Goal: Book appointment/travel/reservation

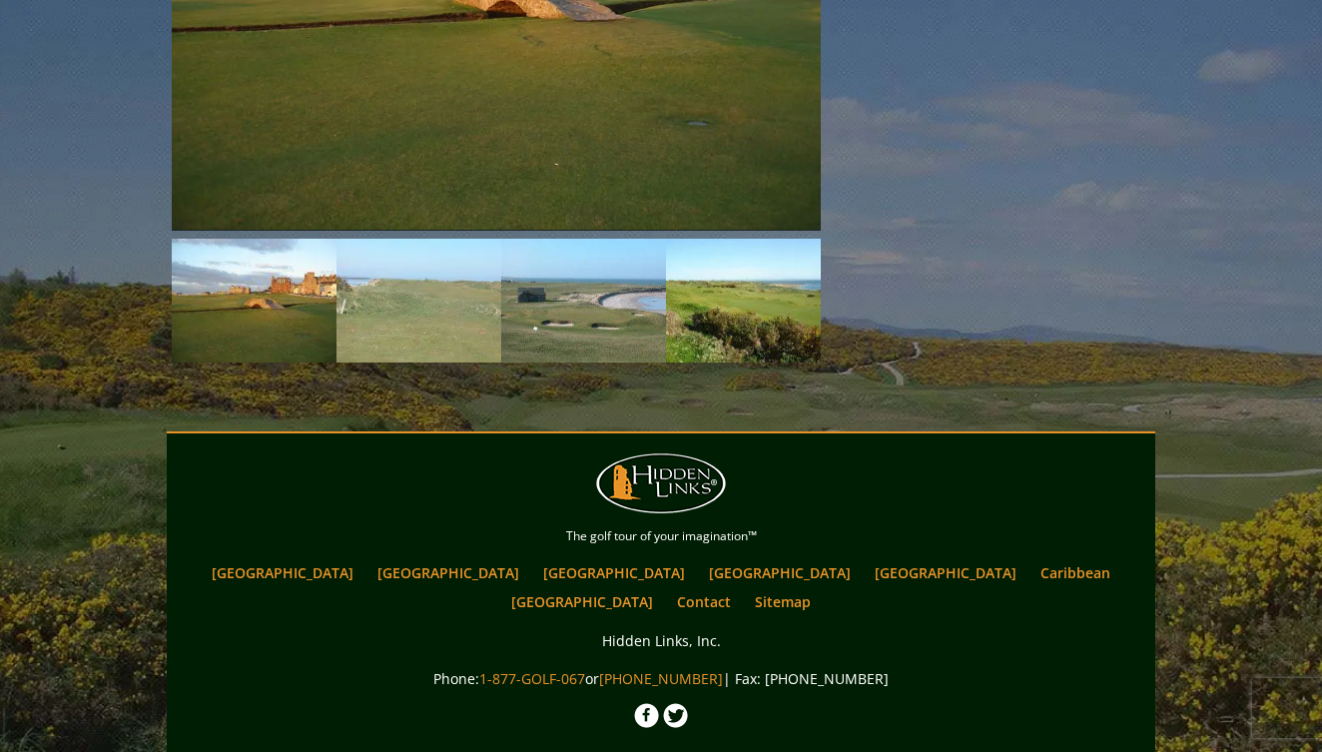
scroll to position [3330, 0]
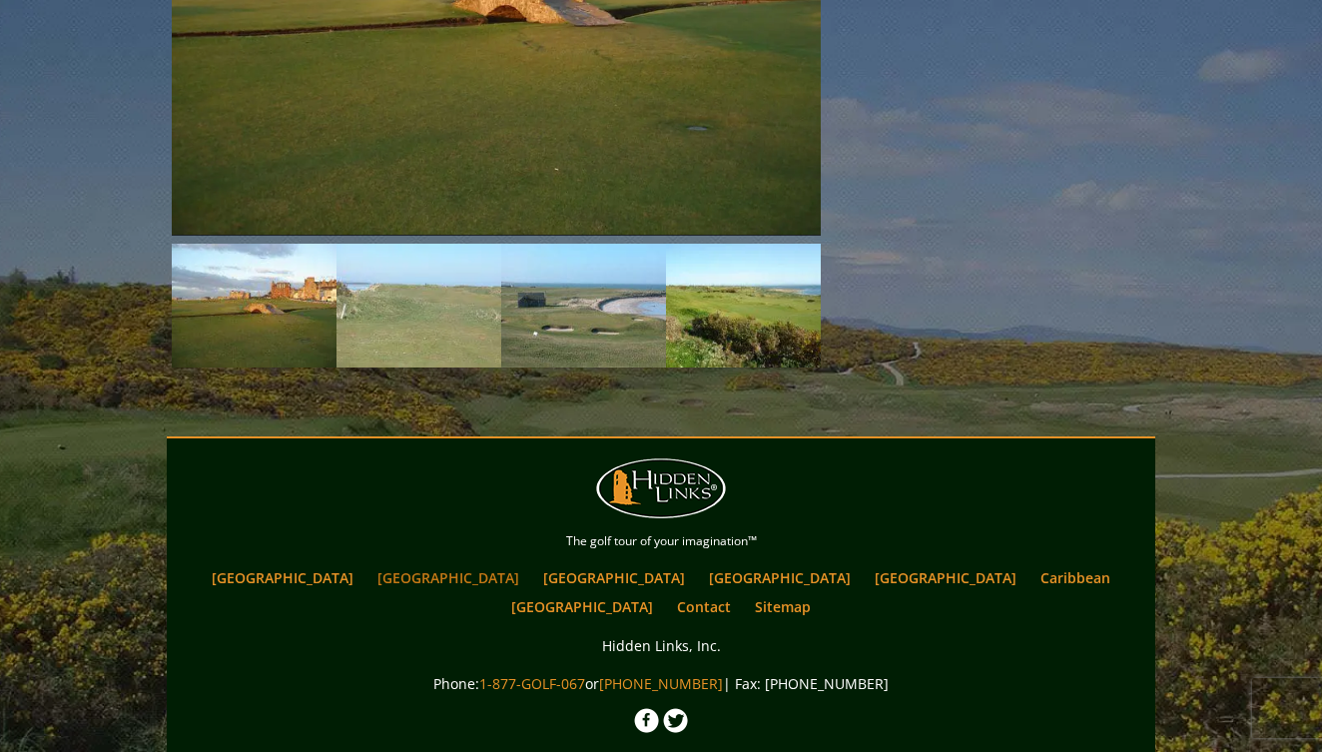
click at [439, 563] on link "[GEOGRAPHIC_DATA]" at bounding box center [448, 577] width 162 height 29
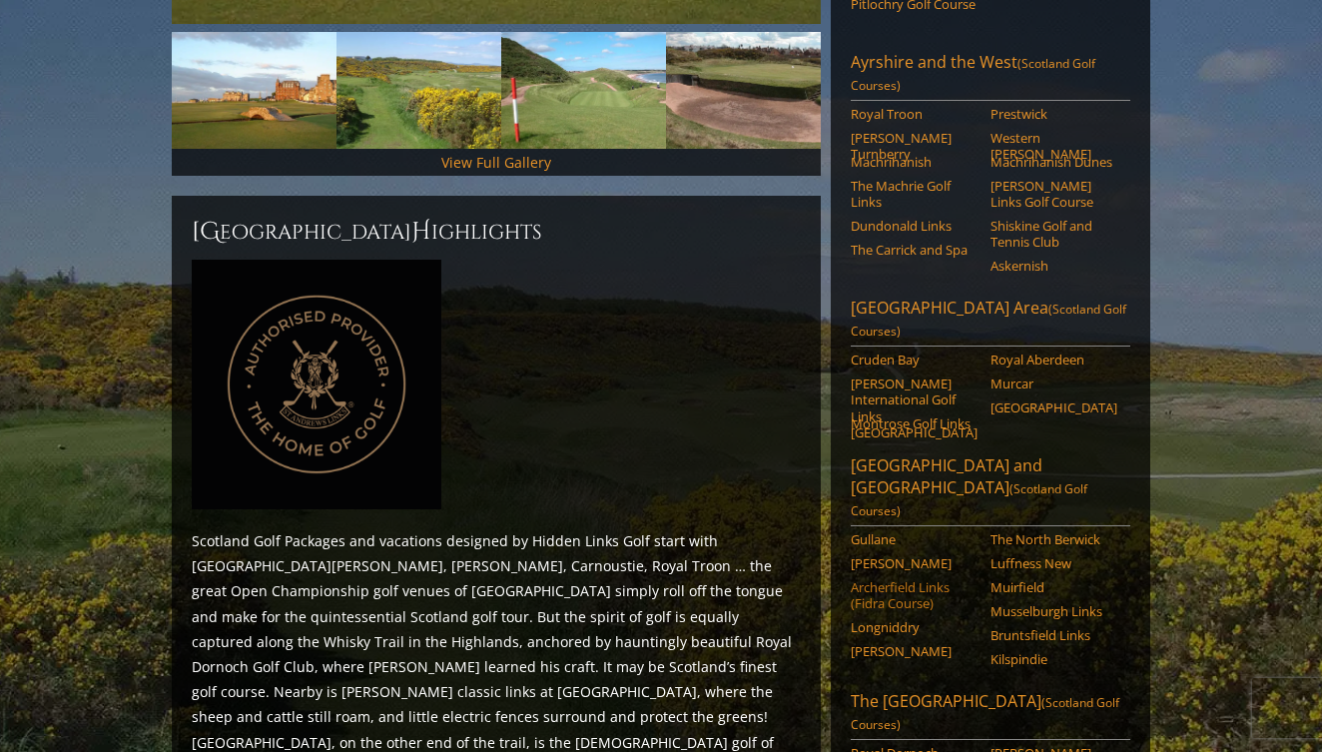
scroll to position [697, 0]
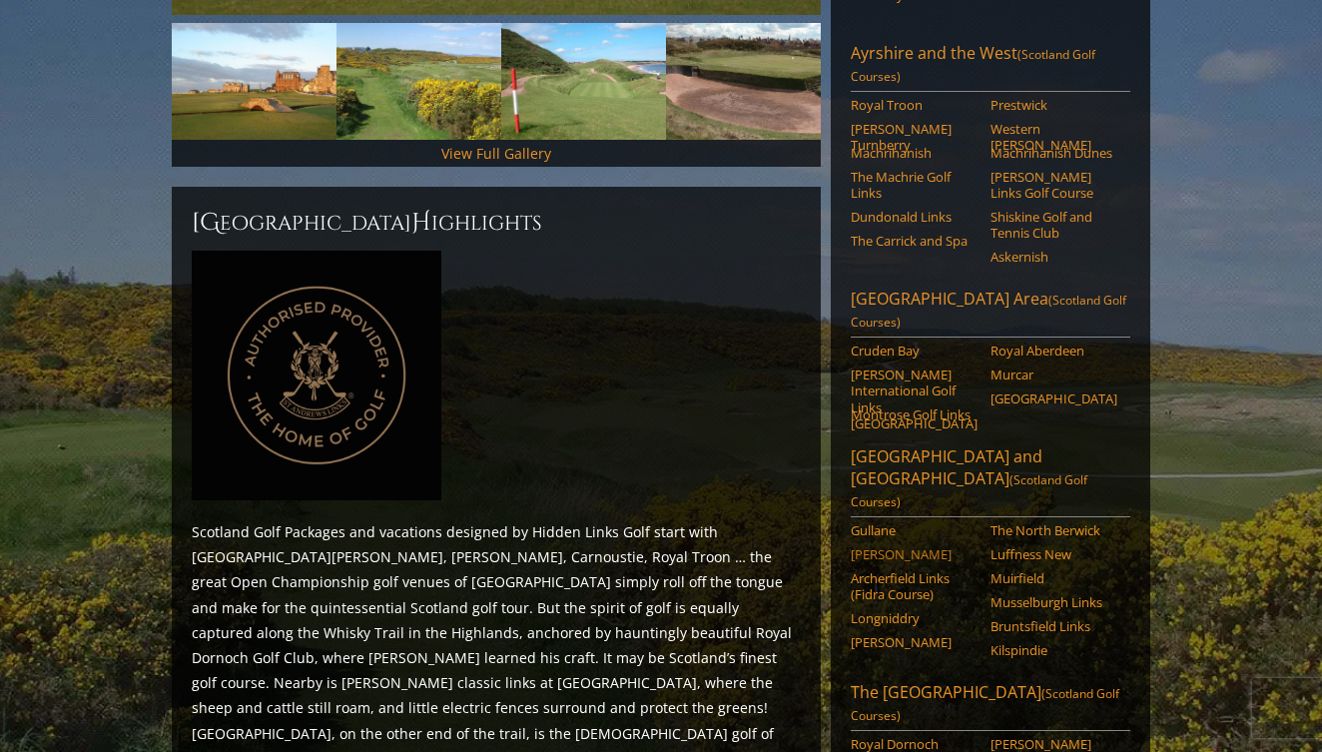
click at [867, 546] on link "[PERSON_NAME]" at bounding box center [913, 554] width 127 height 16
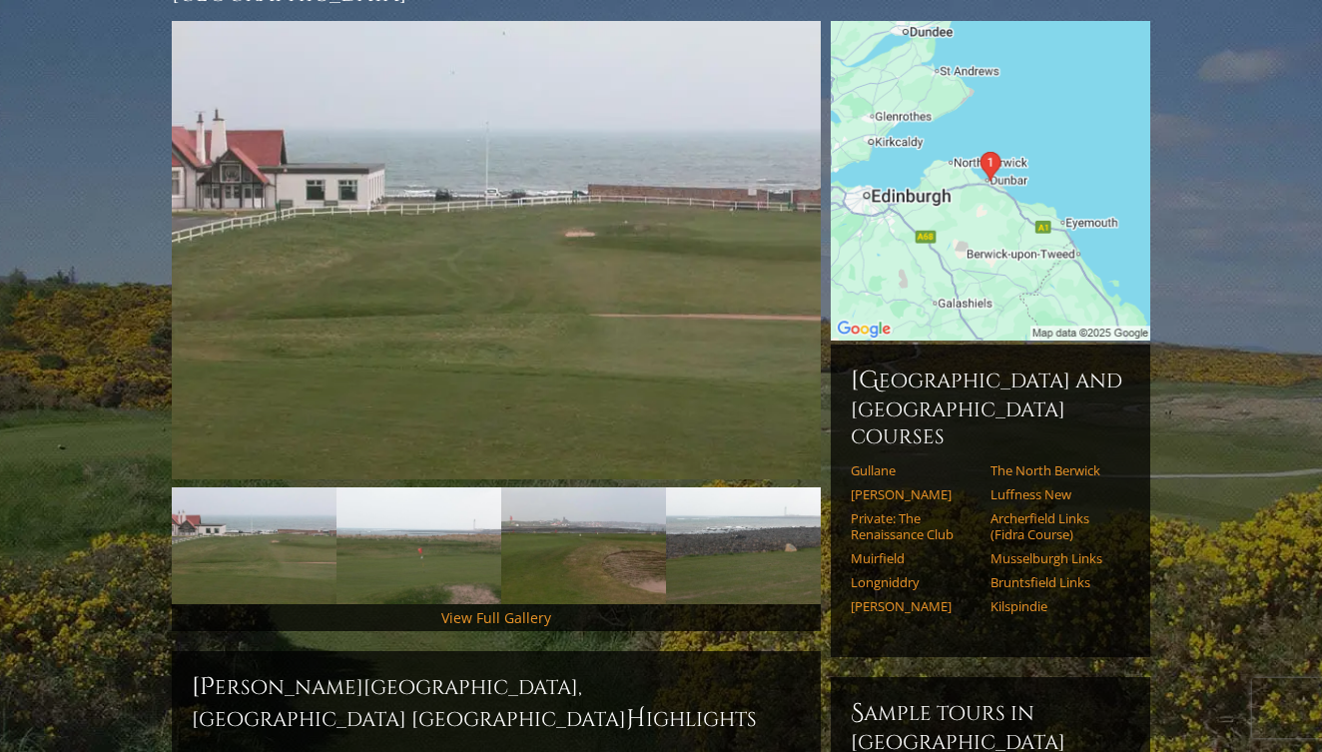
scroll to position [336, 0]
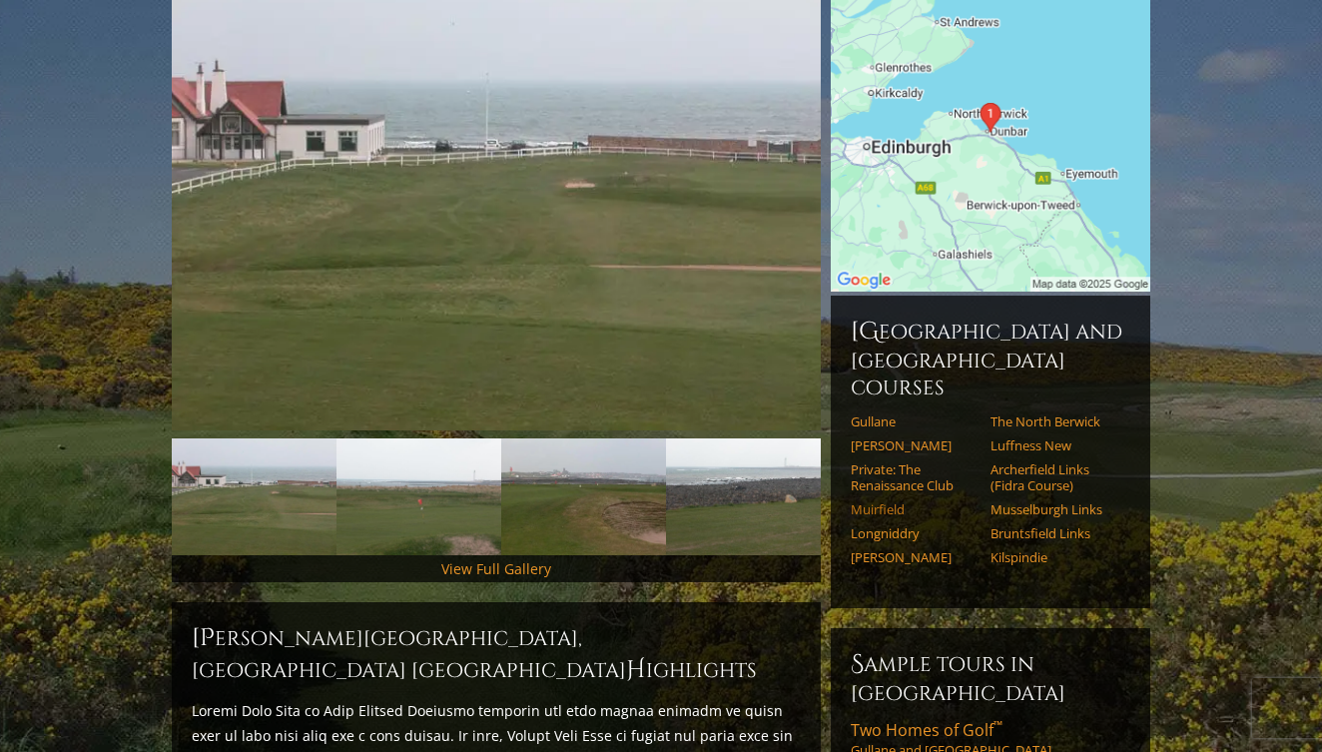
click at [879, 501] on link "Muirfield" at bounding box center [913, 509] width 127 height 16
